Goal: Information Seeking & Learning: Learn about a topic

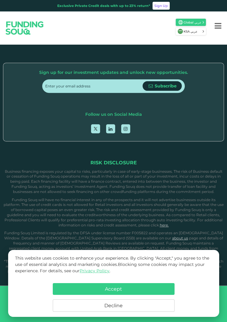
scroll to position [1111, 0]
click at [94, 24] on icon "15% Net yield (expected) by activating Auto Invest" at bounding box center [93, 22] width 3 height 4
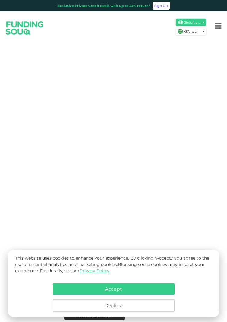
scroll to position [1621, 0]
type tc-range-slider "500000"
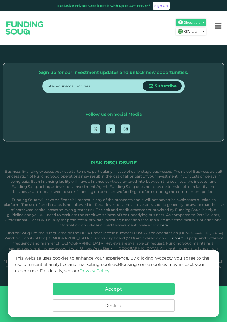
scroll to position [2664, 0]
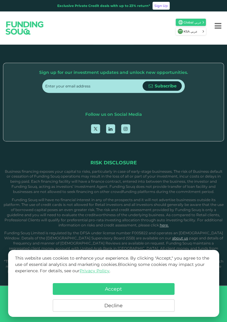
click at [0, 0] on input "Credit History and Risk" at bounding box center [0, 0] width 0 height 0
click at [215, 24] on button "Menu" at bounding box center [218, 26] width 18 height 24
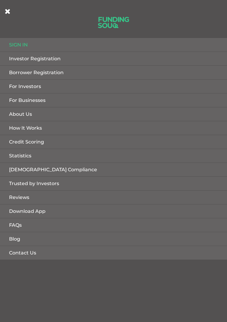
click at [173, 125] on link "How It Works" at bounding box center [113, 128] width 227 height 14
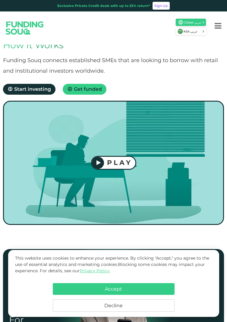
scroll to position [25, 0]
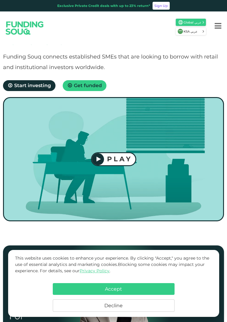
click at [104, 165] on button "PLAY" at bounding box center [113, 159] width 45 height 14
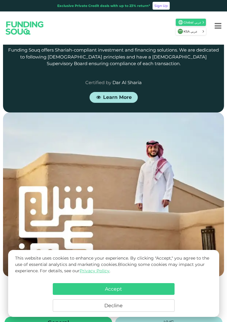
scroll to position [985, 0]
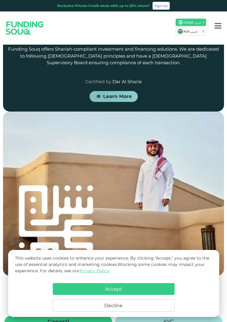
click at [124, 96] on span "Learn More" at bounding box center [117, 97] width 29 height 6
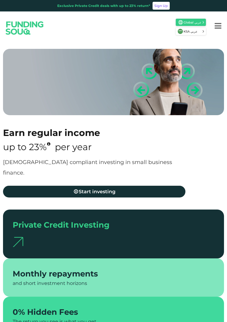
type tc-range-slider "4"
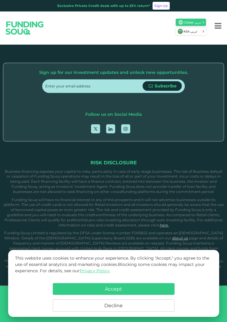
scroll to position [2599, 0]
click at [219, 29] on icon "Menu" at bounding box center [218, 26] width 7 height 8
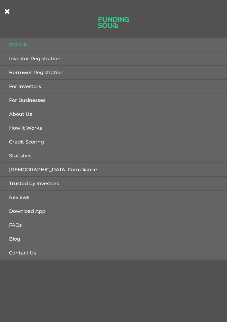
click at [19, 85] on link "For Investors" at bounding box center [113, 87] width 227 height 14
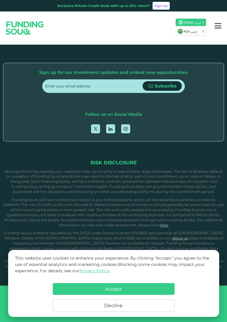
scroll to position [2619, 0]
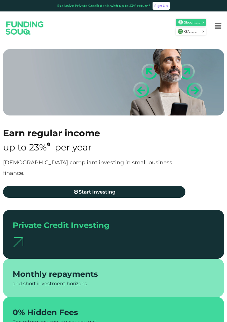
click at [219, 14] on button "Menu" at bounding box center [218, 26] width 18 height 24
type tc-range-slider "4"
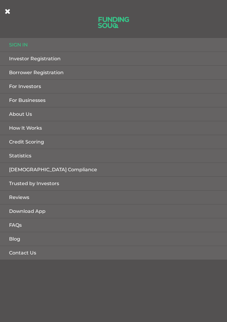
click at [21, 102] on link "For Businesses" at bounding box center [113, 101] width 227 height 14
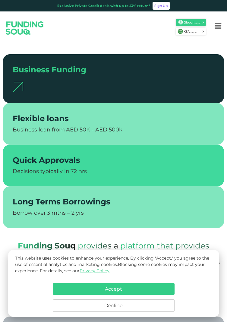
scroll to position [161, 0]
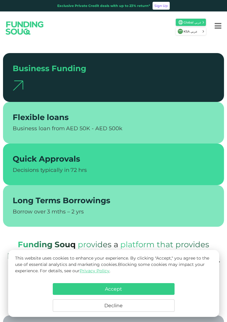
click at [19, 75] on div at bounding box center [114, 84] width 202 height 18
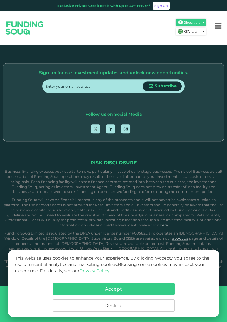
scroll to position [1389, 0]
click at [109, 83] on span "View Deal" at bounding box center [117, 80] width 25 height 6
